Goal: Find specific fact: Find specific fact

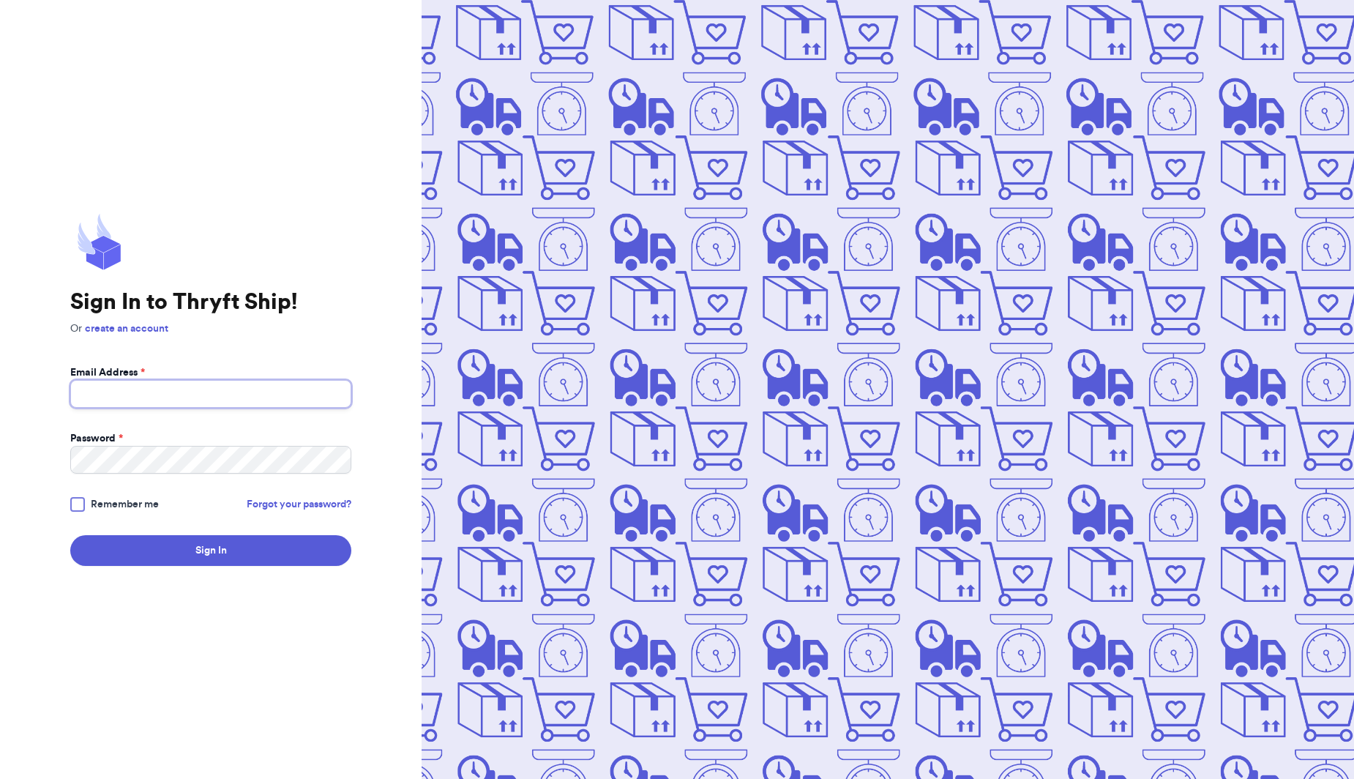
type input "[EMAIL_ADDRESS][DOMAIN_NAME]"
click at [211, 550] on button "Sign In" at bounding box center [210, 550] width 281 height 31
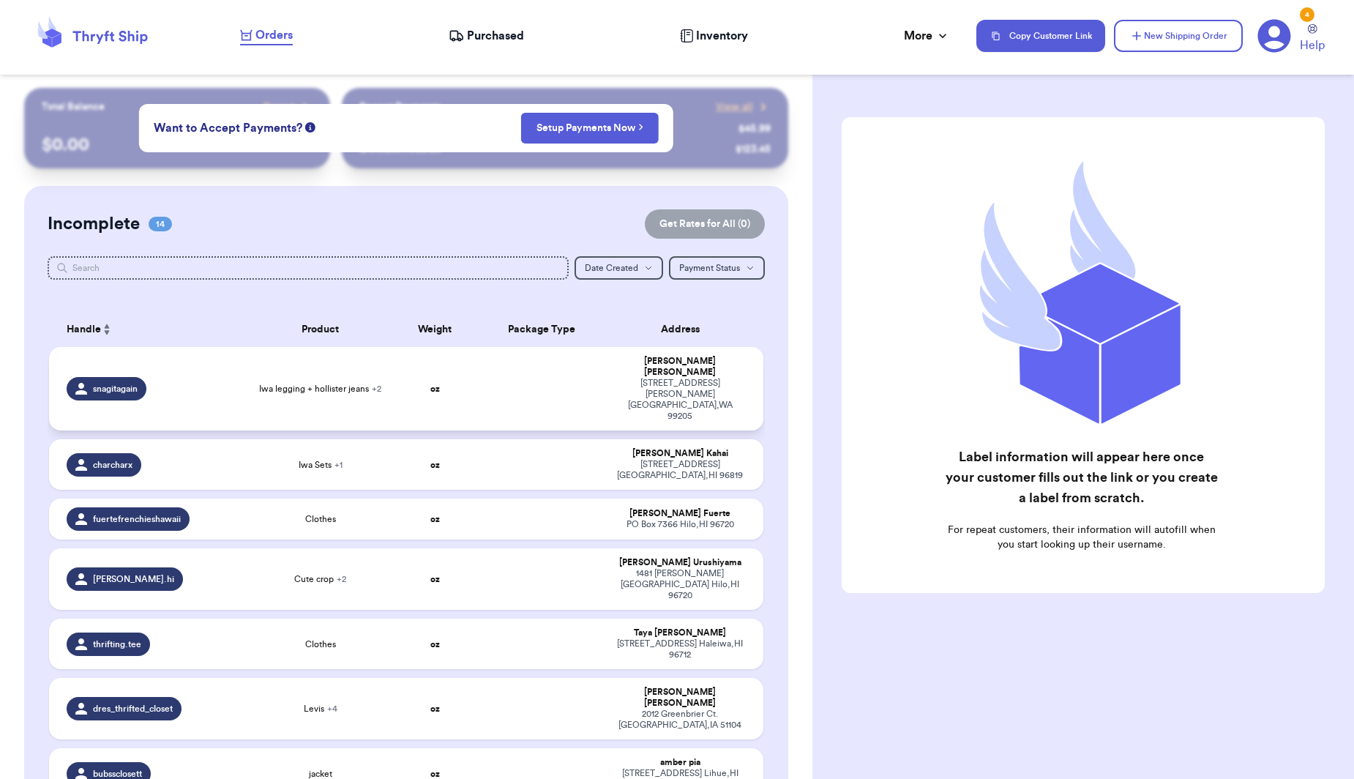
click at [576, 389] on td at bounding box center [542, 388] width 129 height 83
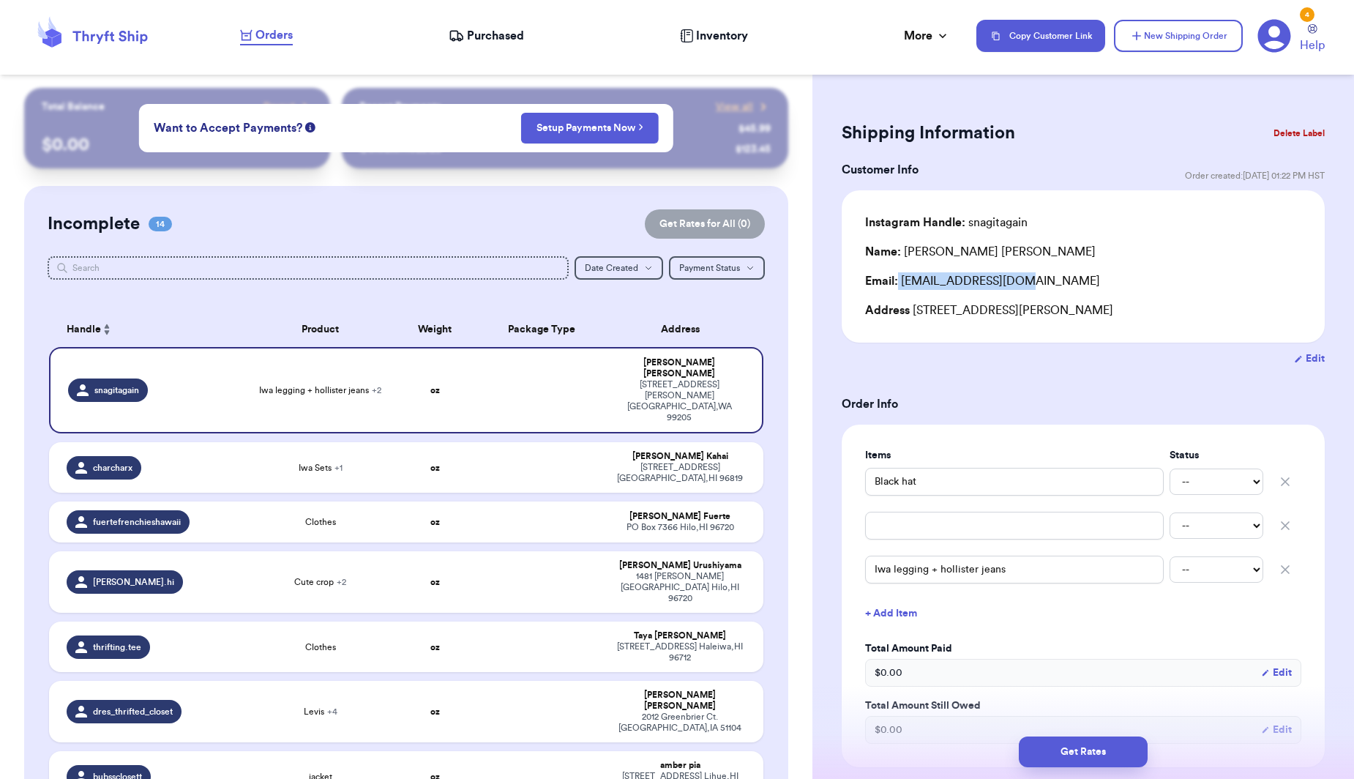
drag, startPoint x: 1026, startPoint y: 283, endPoint x: 899, endPoint y: 288, distance: 126.7
click at [899, 288] on div "Email: [EMAIL_ADDRESS][DOMAIN_NAME]" at bounding box center [1083, 281] width 436 height 18
copy div "[EMAIL_ADDRESS][DOMAIN_NAME]"
drag, startPoint x: 984, startPoint y: 252, endPoint x: 901, endPoint y: 254, distance: 83.4
click at [902, 254] on div "Name: [PERSON_NAME]" at bounding box center [1083, 252] width 436 height 18
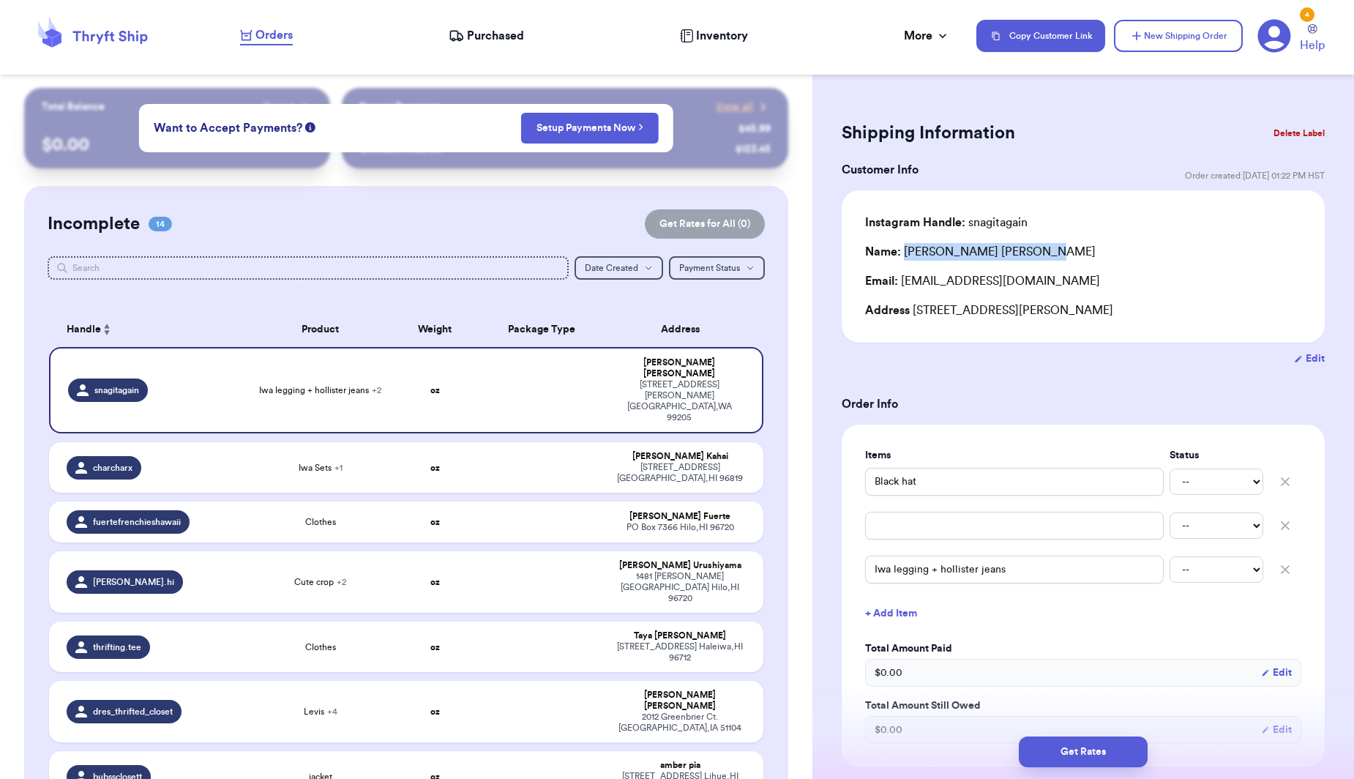
copy div "[PERSON_NAME]"
drag, startPoint x: 912, startPoint y: 315, endPoint x: 1013, endPoint y: 314, distance: 101.7
click at [1013, 314] on div "Address [STREET_ADDRESS][PERSON_NAME]" at bounding box center [1083, 310] width 436 height 18
copy div "[STREET_ADDRESS][PERSON_NAME]"
click at [1044, 312] on div "Address [STREET_ADDRESS][PERSON_NAME]" at bounding box center [1083, 310] width 436 height 18
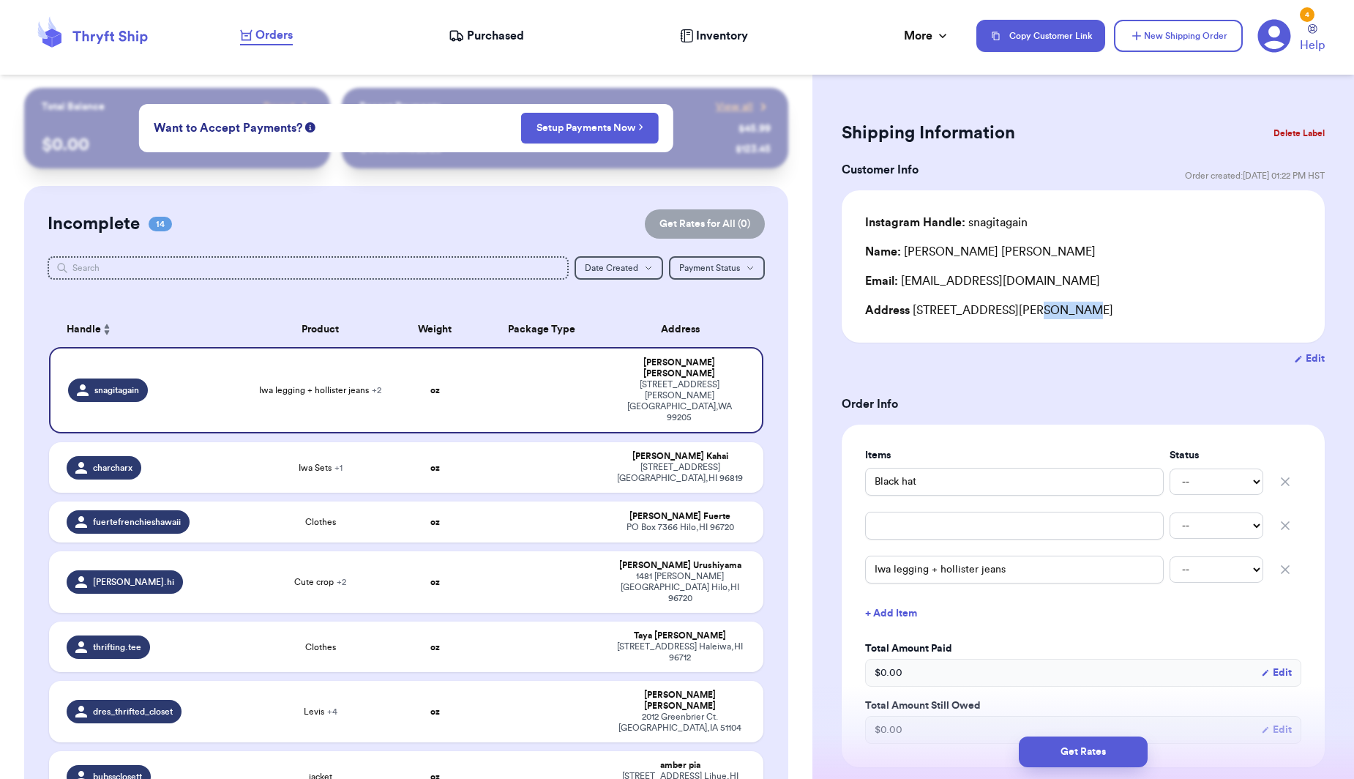
click at [1044, 312] on div "Address [STREET_ADDRESS][PERSON_NAME]" at bounding box center [1083, 310] width 436 height 18
copy div "[GEOGRAPHIC_DATA]"
